Goal: Book appointment/travel/reservation

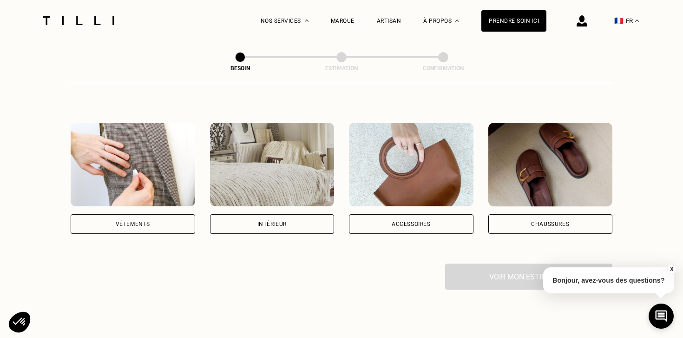
scroll to position [156, 0]
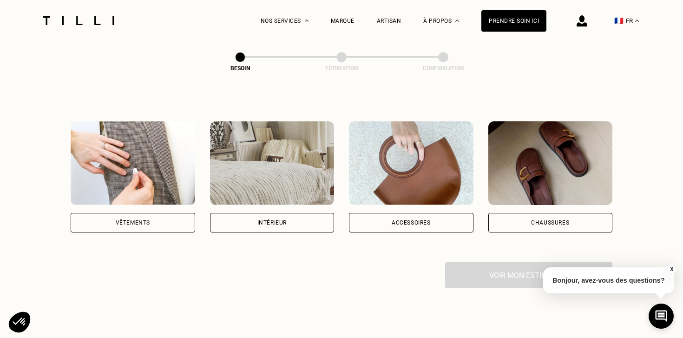
click at [249, 213] on div "Intérieur" at bounding box center [272, 223] width 125 height 20
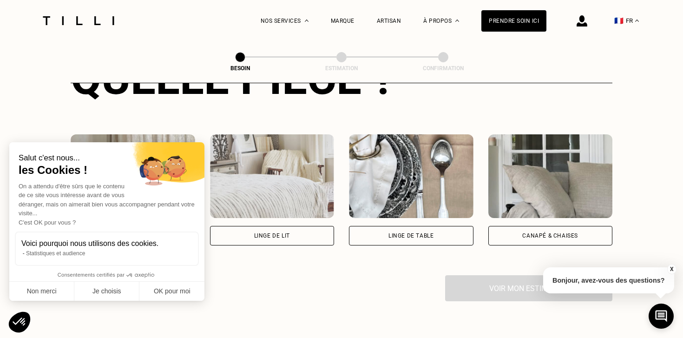
scroll to position [403, 0]
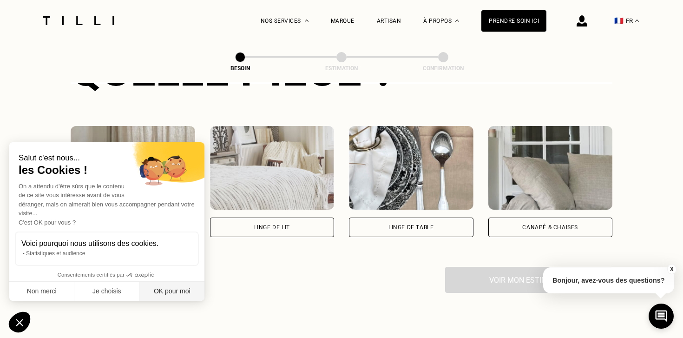
click at [169, 285] on button "OK pour moi" at bounding box center [171, 292] width 65 height 20
checkbox input "true"
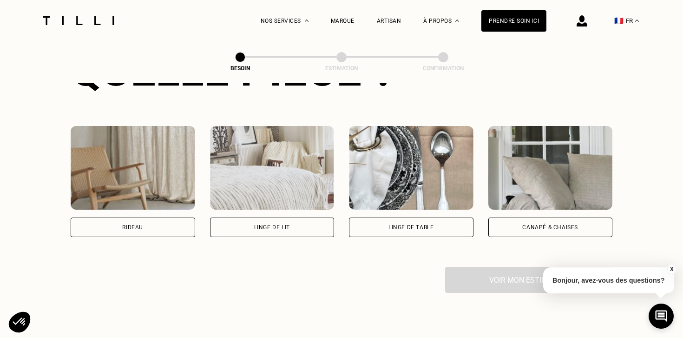
click at [151, 217] on div "Rideau" at bounding box center [133, 227] width 125 height 20
select select "FR"
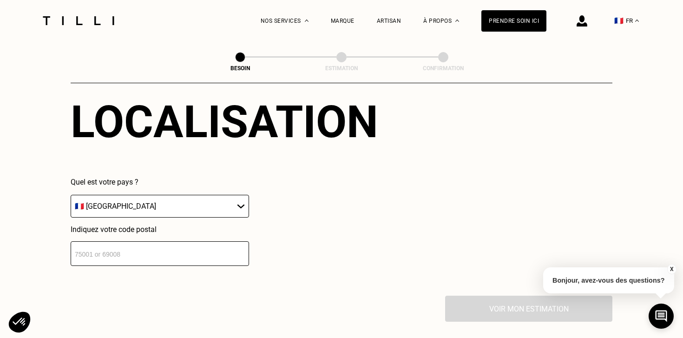
scroll to position [605, 0]
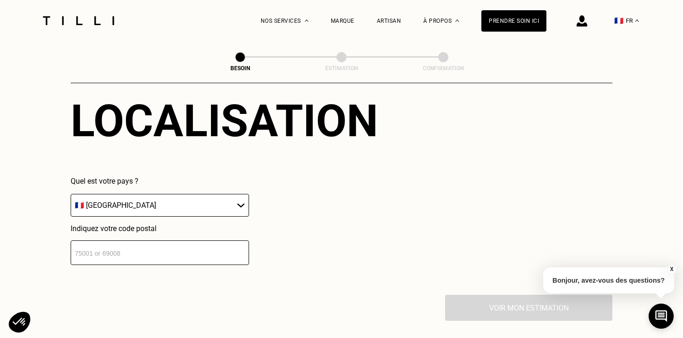
click at [144, 246] on input "number" at bounding box center [160, 252] width 178 height 25
type input "59350"
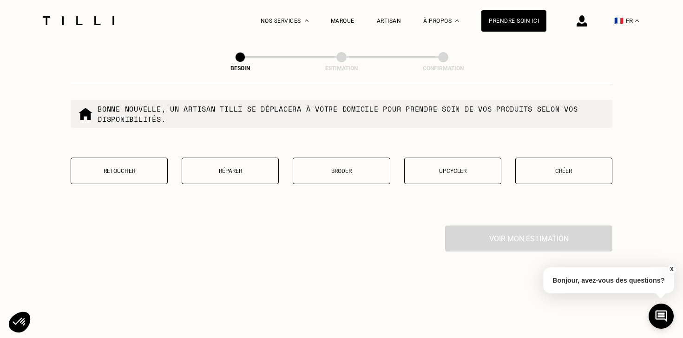
scroll to position [912, 0]
click at [569, 166] on p "Créer" at bounding box center [563, 169] width 87 height 7
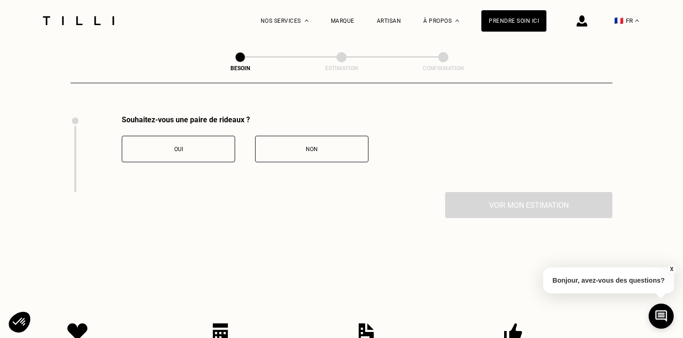
scroll to position [1022, 0]
click at [215, 145] on button "Oui" at bounding box center [178, 148] width 113 height 26
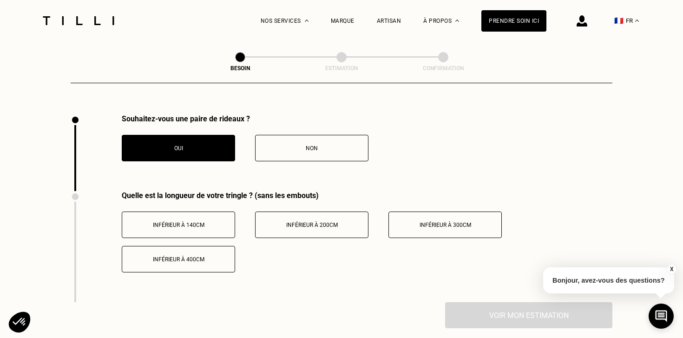
click at [204, 256] on div "Inférieur à 400cm" at bounding box center [178, 259] width 103 height 7
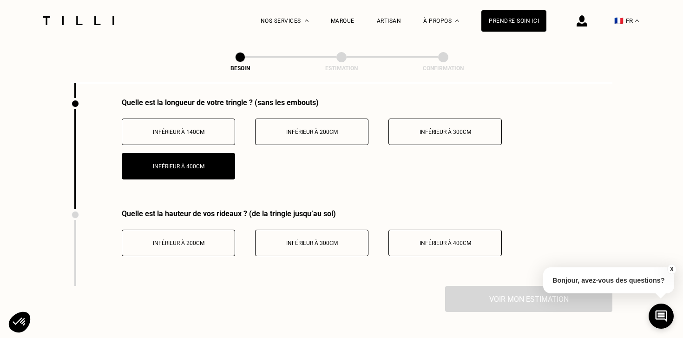
scroll to position [1133, 0]
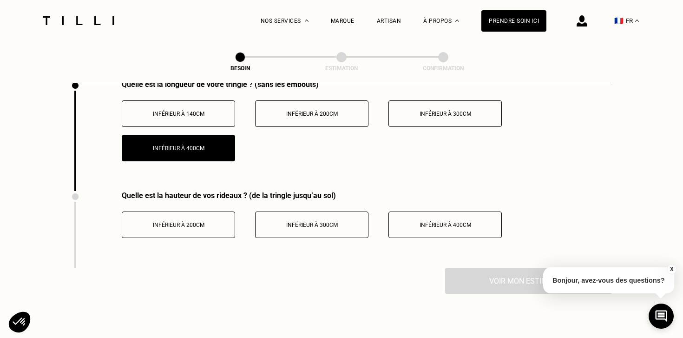
click at [326, 221] on button "Inférieur à 300cm" at bounding box center [311, 224] width 113 height 26
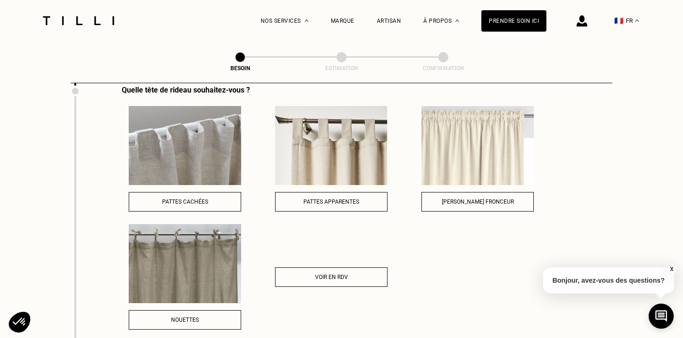
scroll to position [1316, 0]
click at [354, 273] on div "Voir en RDV" at bounding box center [331, 276] width 102 height 7
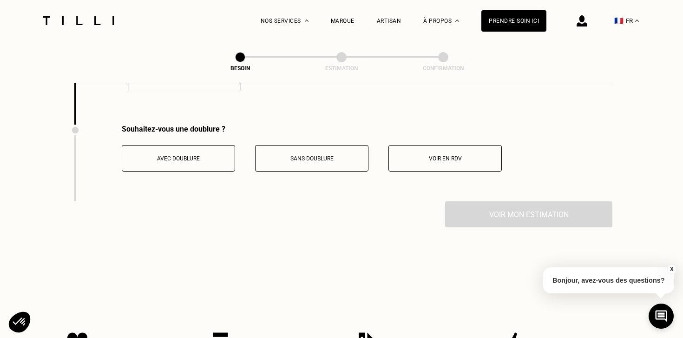
scroll to position [1556, 0]
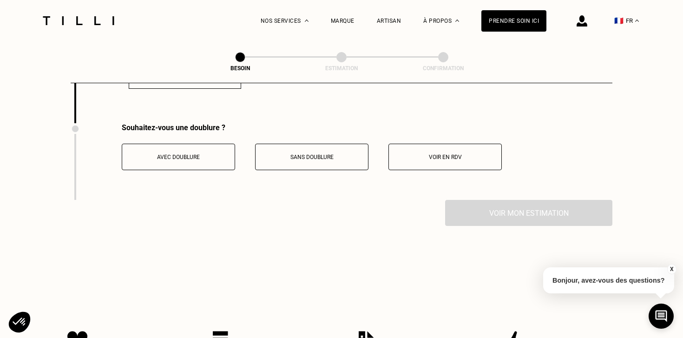
click at [447, 144] on button "Voir en RDV" at bounding box center [444, 157] width 113 height 26
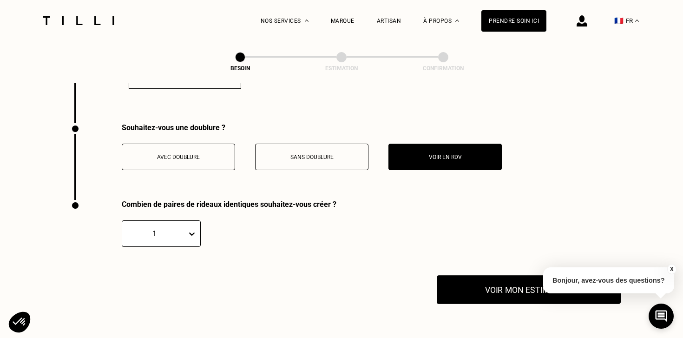
click at [485, 288] on button "Voir mon estimation" at bounding box center [529, 289] width 184 height 29
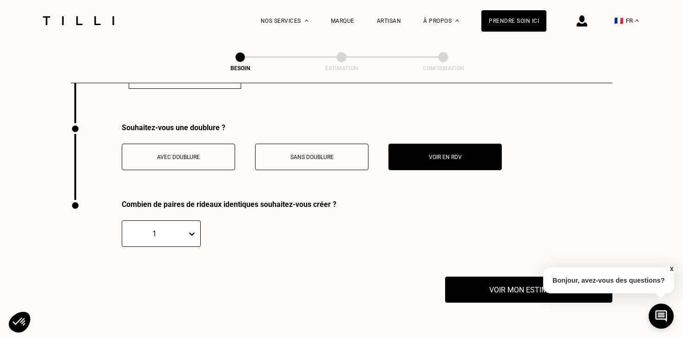
click at [167, 238] on div "Combien de paires de rideaux identiques souhaitez-vous créer ? 1" at bounding box center [204, 238] width 266 height 77
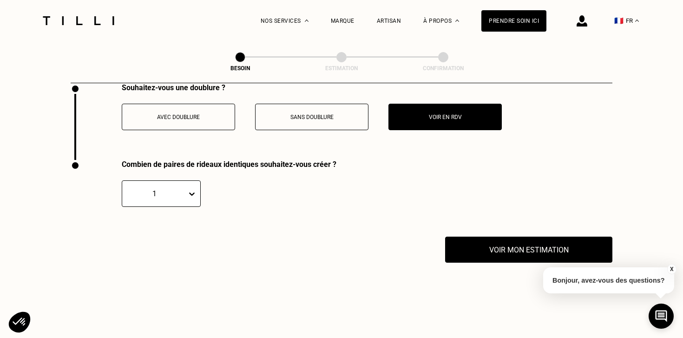
click at [170, 207] on div "1" at bounding box center [161, 193] width 79 height 26
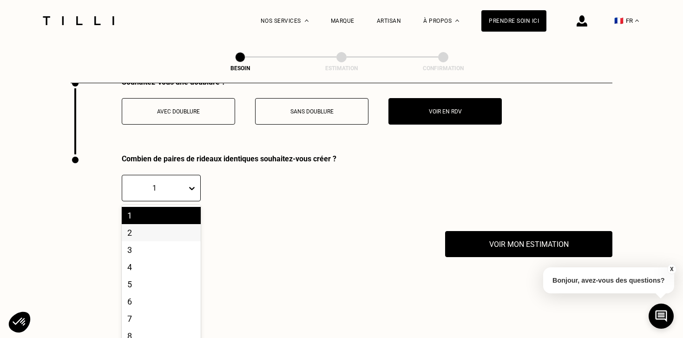
click at [164, 224] on div "2" at bounding box center [161, 232] width 79 height 17
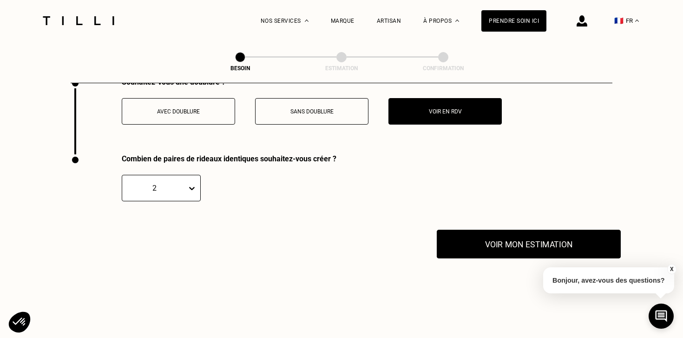
click at [518, 230] on button "Voir mon estimation" at bounding box center [529, 244] width 184 height 29
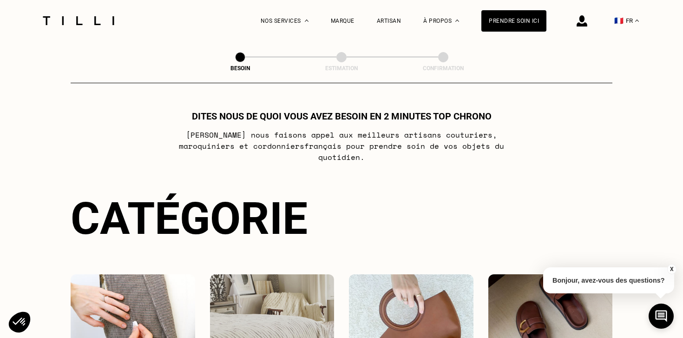
scroll to position [0, 0]
